Goal: Check status: Check status

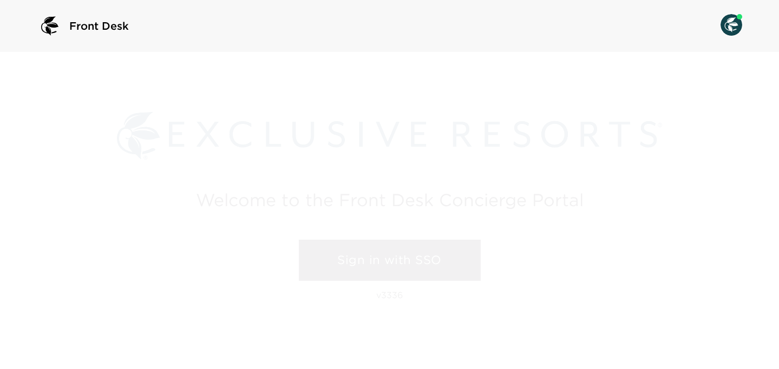
click at [390, 255] on link "Sign in with SSO" at bounding box center [390, 260] width 182 height 41
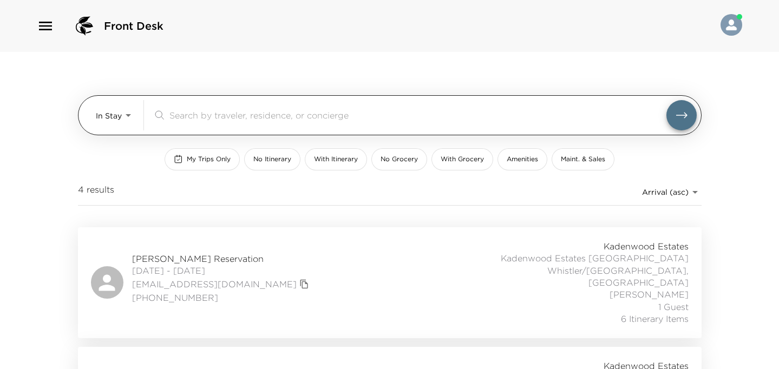
click at [129, 113] on body "Front Desk In Stay In-Stay ​ My Trips Only No Itinerary With Itinerary No Groce…" at bounding box center [389, 184] width 779 height 369
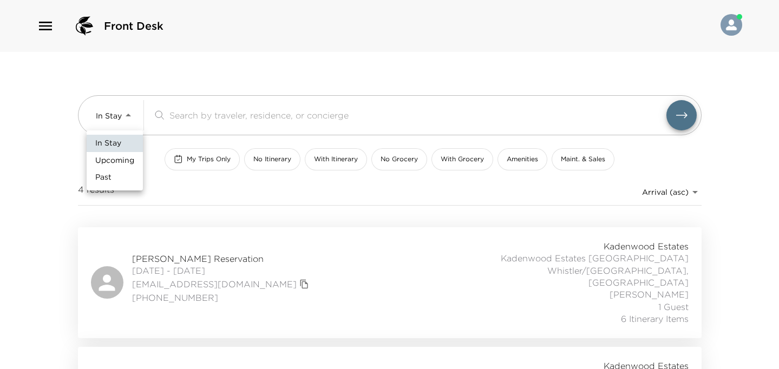
click at [118, 158] on span "Upcoming" at bounding box center [114, 160] width 39 height 11
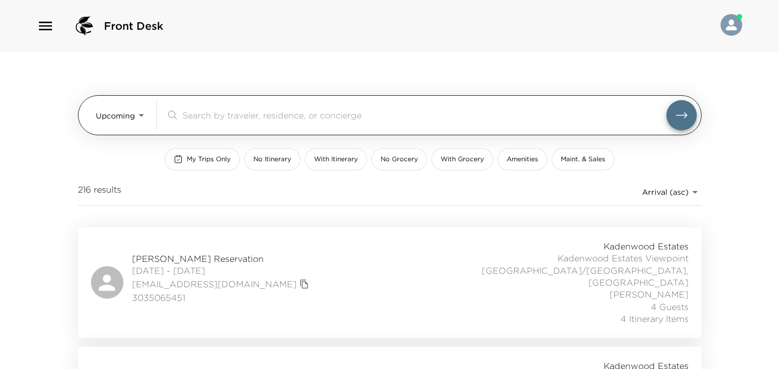
click at [143, 113] on body "Front Desk Upcoming Upcoming ​ My Trips Only No Itinerary With Itinerary No Gro…" at bounding box center [389, 184] width 779 height 369
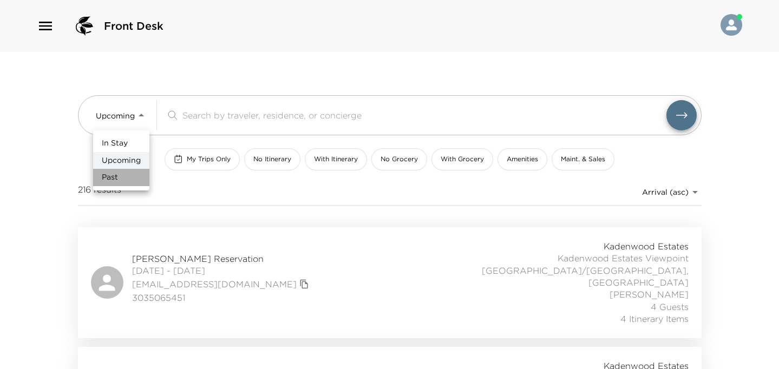
click at [133, 173] on li "Past" at bounding box center [121, 177] width 56 height 17
type input "Past"
